Goal: Find specific page/section: Find specific page/section

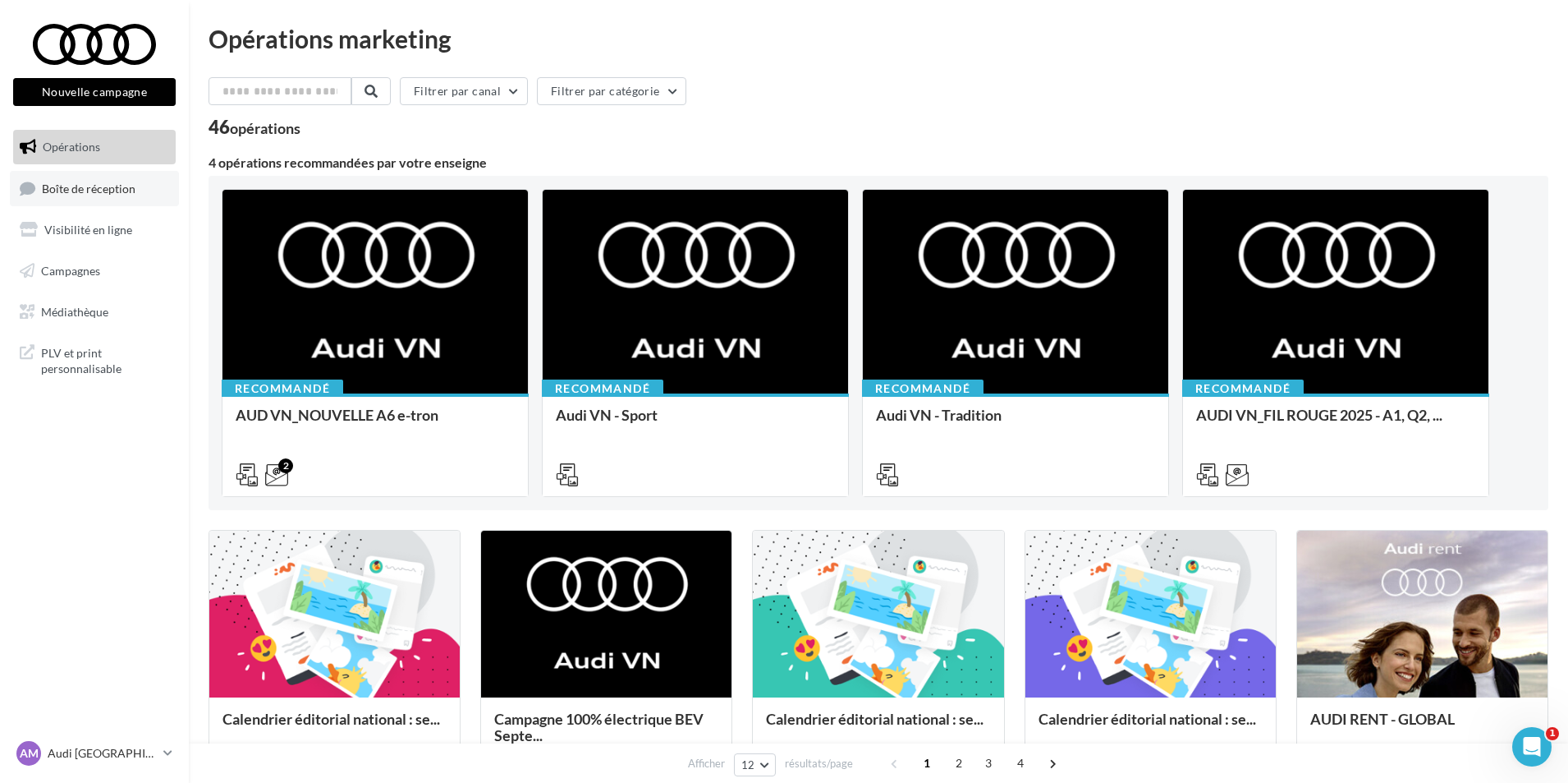
click at [107, 196] on link "Boîte de réception" at bounding box center [93, 188] width 169 height 35
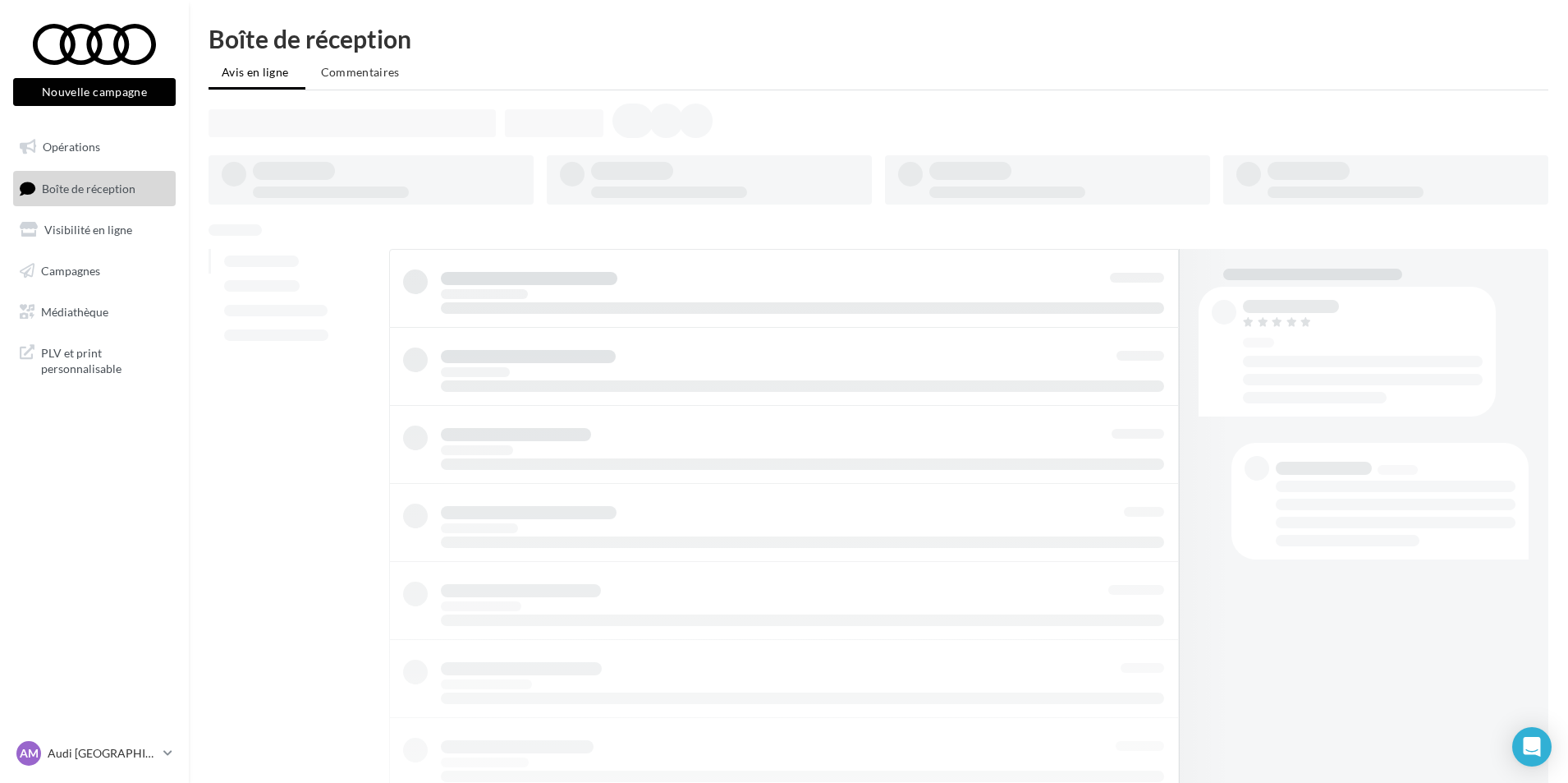
click at [91, 761] on div "AM Audi MARSEILLE audi-mars-gau" at bounding box center [86, 753] width 140 height 25
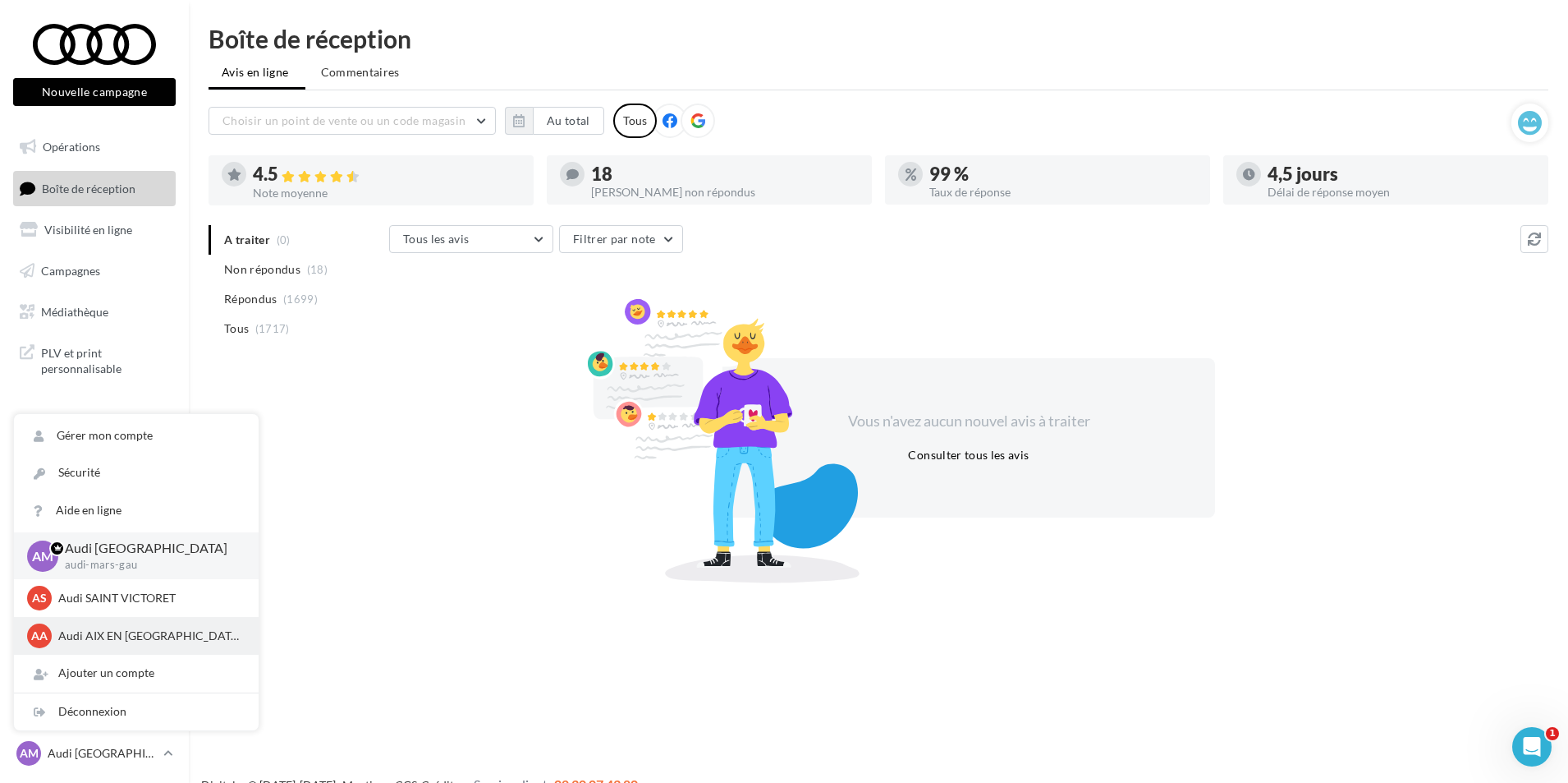
click at [139, 641] on p "Audi AIX EN [GEOGRAPHIC_DATA]" at bounding box center [149, 635] width 181 height 16
